Goal: Use online tool/utility: Utilize a website feature to perform a specific function

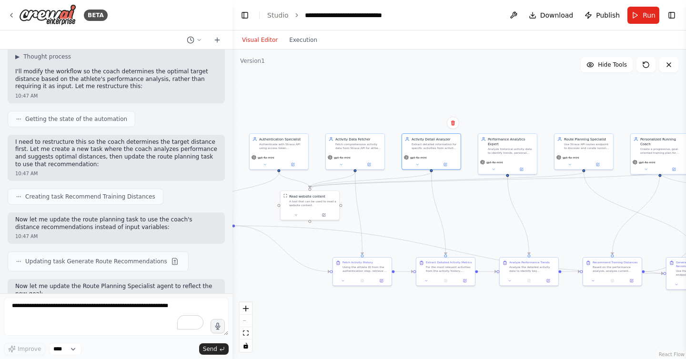
scroll to position [748, 0]
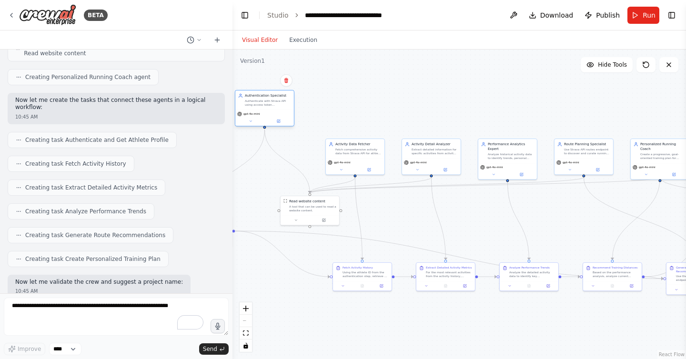
drag, startPoint x: 276, startPoint y: 153, endPoint x: 263, endPoint y: 109, distance: 46.6
click at [263, 109] on div "Authentication Specialist Authenticate with Strava API using access token {acce…" at bounding box center [265, 108] width 60 height 37
drag, startPoint x: 359, startPoint y: 152, endPoint x: 353, endPoint y: 106, distance: 46.1
click at [353, 106] on div "Fetch comprehensive activity data from Strava API for athlete ID {athlete_id}, …" at bounding box center [354, 103] width 46 height 8
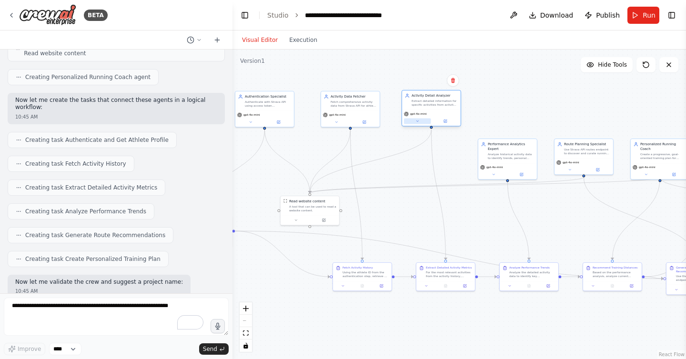
drag, startPoint x: 431, startPoint y: 171, endPoint x: 429, endPoint y: 121, distance: 49.6
click at [429, 121] on div at bounding box center [431, 121] width 55 height 6
drag, startPoint x: 500, startPoint y: 163, endPoint x: 500, endPoint y: 115, distance: 47.6
click at [500, 115] on div "gpt-4o-mini" at bounding box center [507, 122] width 59 height 17
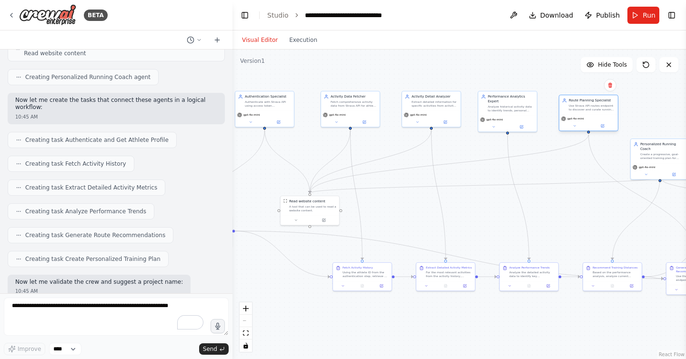
drag, startPoint x: 582, startPoint y: 165, endPoint x: 586, endPoint y: 124, distance: 40.7
click at [586, 124] on div "gpt-4o-mini" at bounding box center [588, 122] width 59 height 17
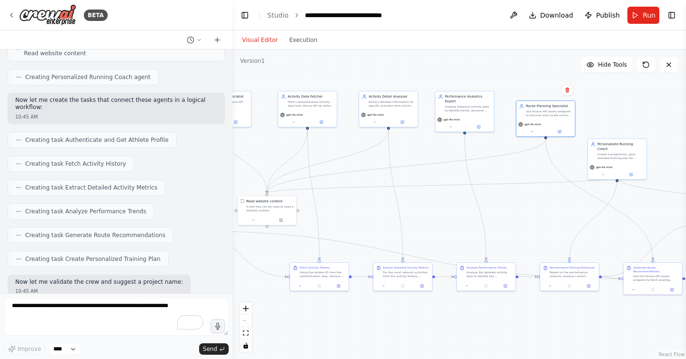
drag, startPoint x: 419, startPoint y: 226, endPoint x: 376, endPoint y: 226, distance: 42.9
click at [376, 226] on div ".deletable-edge-delete-btn { width: 20px; height: 20px; border: 0px solid #ffff…" at bounding box center [459, 205] width 454 height 310
drag, startPoint x: 554, startPoint y: 114, endPoint x: 554, endPoint y: 104, distance: 10.0
click at [554, 104] on div "Use Strava API routes endpoint to discover and curate running routes around {lo…" at bounding box center [549, 103] width 46 height 8
drag, startPoint x: 627, startPoint y: 156, endPoint x: 647, endPoint y: 137, distance: 27.0
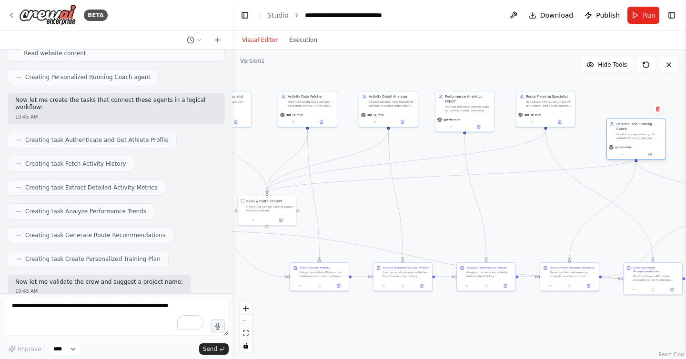
click at [647, 137] on div "Personalized Running Coach Create a progressive, goal-oriented training plan fo…" at bounding box center [636, 131] width 59 height 24
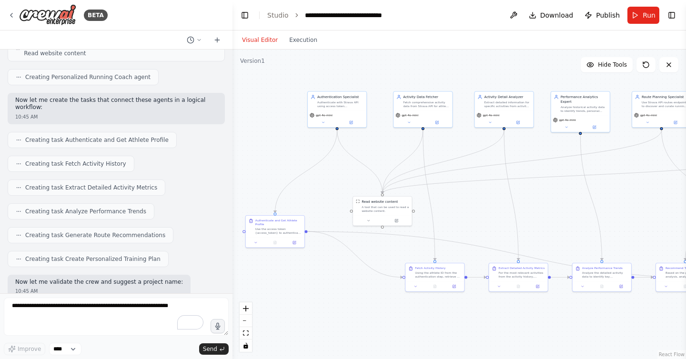
drag, startPoint x: 448, startPoint y: 214, endPoint x: 564, endPoint y: 214, distance: 115.8
click at [564, 214] on div ".deletable-edge-delete-btn { width: 20px; height: 20px; border: 0px solid #ffff…" at bounding box center [459, 205] width 454 height 310
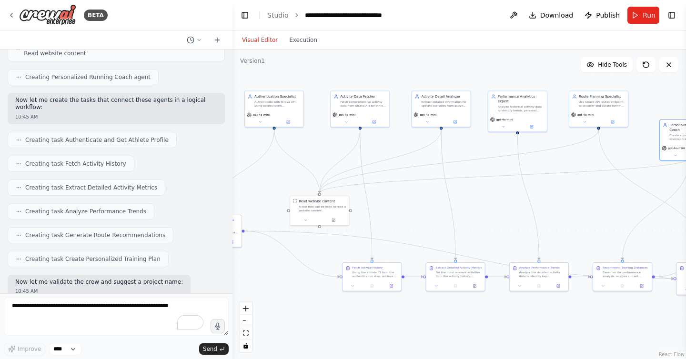
drag, startPoint x: 547, startPoint y: 188, endPoint x: 484, endPoint y: 188, distance: 62.9
click at [484, 188] on div ".deletable-edge-delete-btn { width: 20px; height: 20px; border: 0px solid #ffff…" at bounding box center [459, 205] width 454 height 310
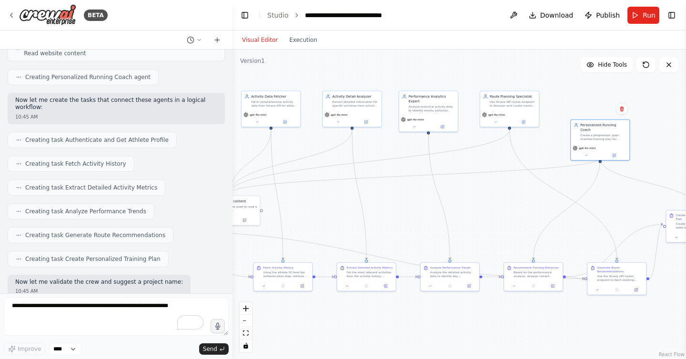
drag, startPoint x: 579, startPoint y: 199, endPoint x: 480, endPoint y: 197, distance: 98.6
click at [480, 197] on div ".deletable-edge-delete-btn { width: 20px; height: 20px; border: 0px solid #ffff…" at bounding box center [459, 205] width 454 height 310
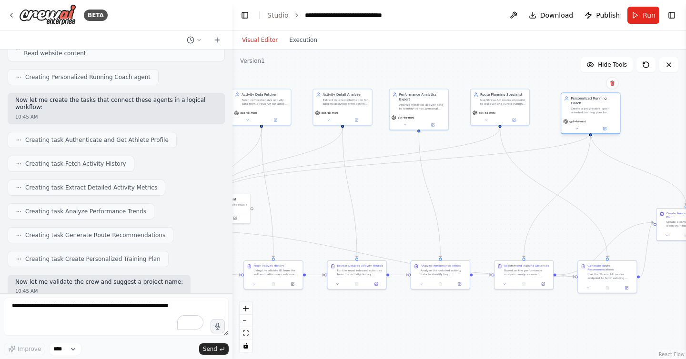
drag, startPoint x: 584, startPoint y: 139, endPoint x: 586, endPoint y: 114, distance: 24.9
click at [586, 119] on div "gpt-4o-mini" at bounding box center [590, 121] width 55 height 5
